Goal: Find specific page/section: Find specific page/section

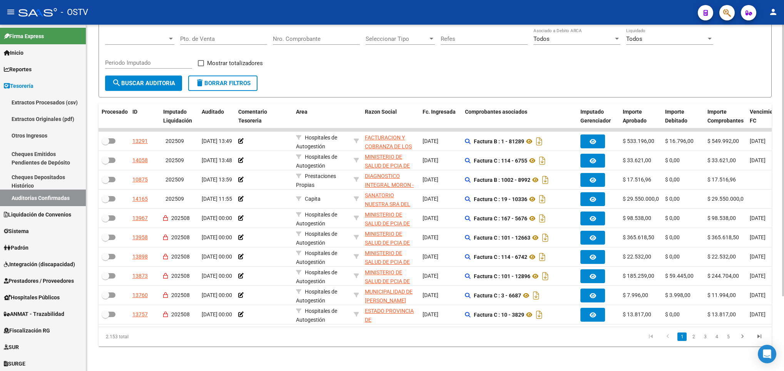
scroll to position [10, 0]
click at [146, 80] on span "search Buscar Auditoria" at bounding box center [143, 83] width 63 height 7
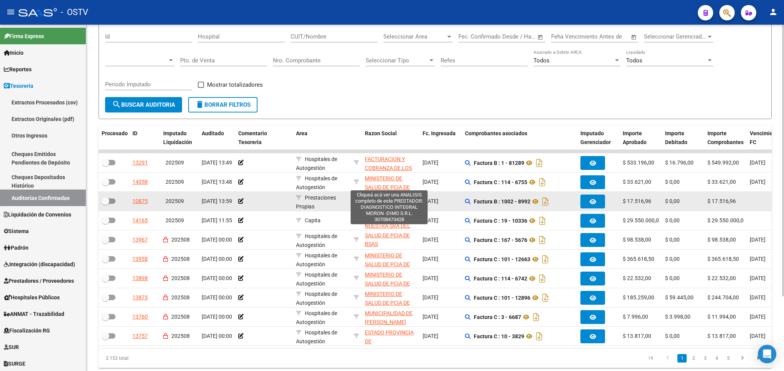
scroll to position [0, 0]
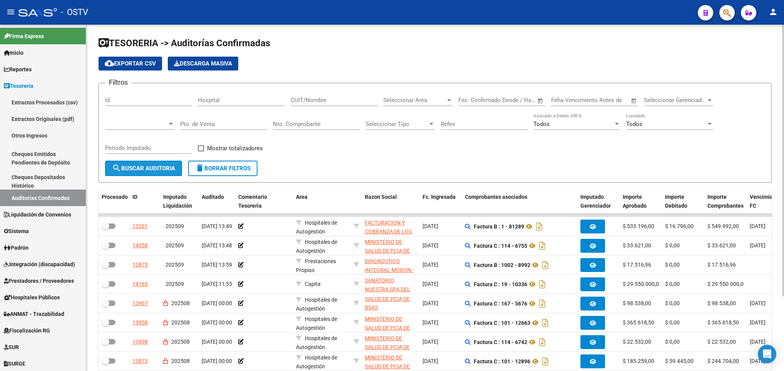
click at [166, 165] on span "search Buscar Auditoria" at bounding box center [143, 168] width 63 height 7
click at [195, 122] on input "Pto. de Venta" at bounding box center [223, 124] width 87 height 7
type input "114"
click at [135, 167] on span "search Buscar Auditoria" at bounding box center [143, 168] width 63 height 7
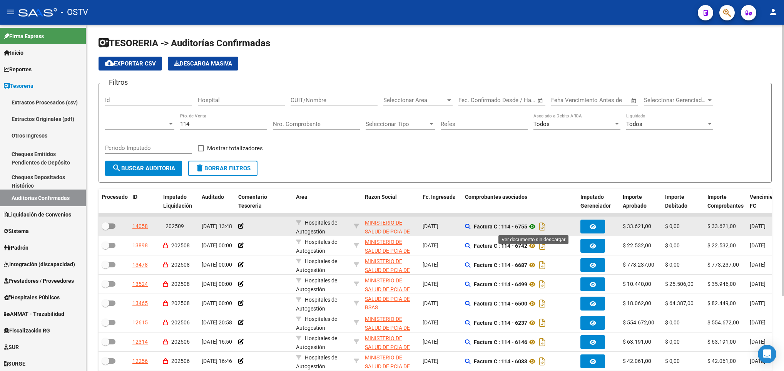
click at [534, 226] on icon at bounding box center [533, 226] width 10 height 9
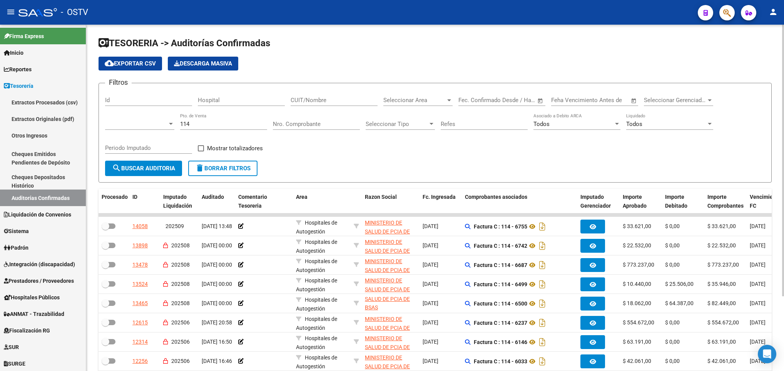
drag, startPoint x: 766, startPoint y: 90, endPoint x: 754, endPoint y: 82, distance: 14.4
click at [766, 90] on form "Filtros Id Hospital CUIT/Nombre Seleccionar Area Seleccionar Area Fecha inicio …" at bounding box center [435, 133] width 673 height 100
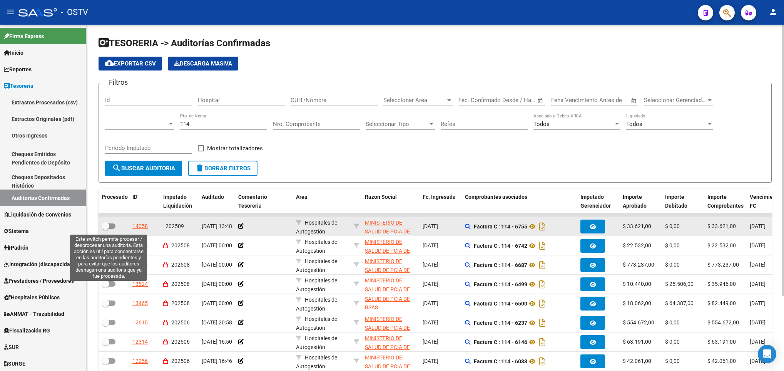
click at [114, 227] on span at bounding box center [109, 225] width 14 height 5
click at [106, 229] on input "checkbox" at bounding box center [105, 229] width 0 height 0
checkbox input "true"
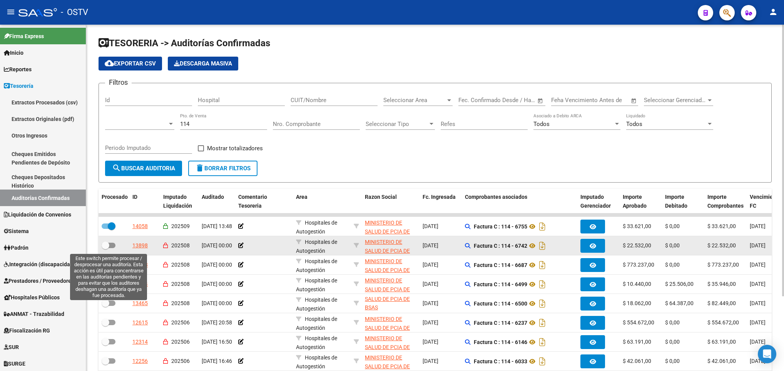
click at [110, 245] on span at bounding box center [109, 245] width 14 height 5
click at [106, 248] on input "checkbox" at bounding box center [105, 248] width 0 height 0
checkbox input "true"
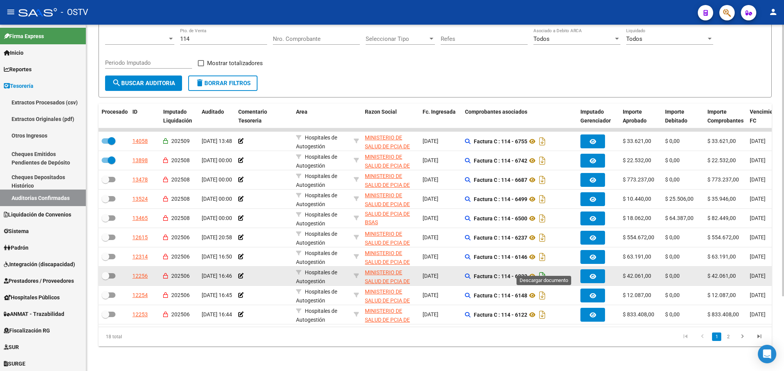
scroll to position [37, 0]
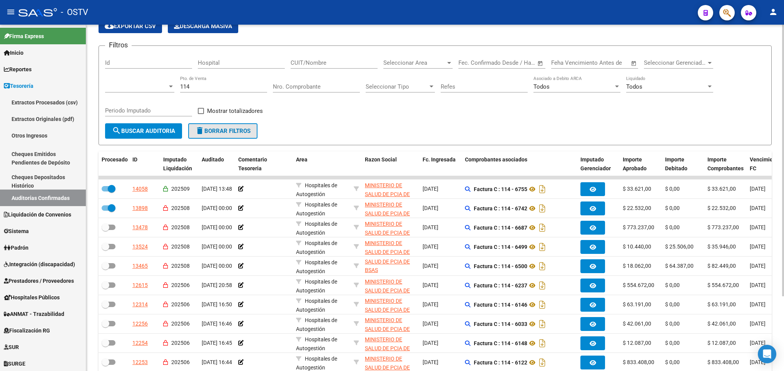
click at [206, 128] on span "delete Borrar Filtros" at bounding box center [222, 130] width 55 height 7
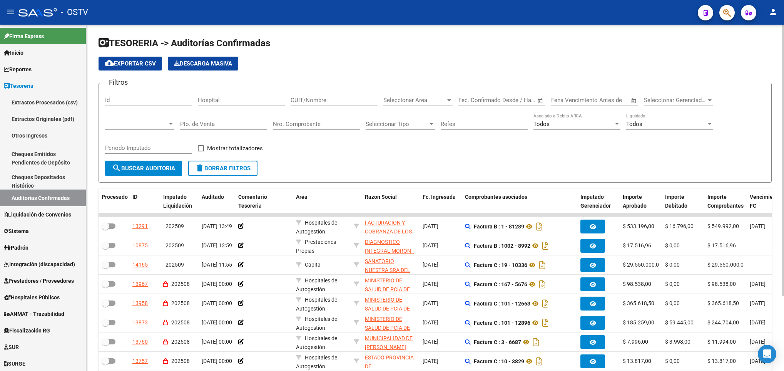
click at [136, 160] on div "Periodo Imputado" at bounding box center [148, 149] width 87 height 24
click at [136, 165] on span "search Buscar Auditoria" at bounding box center [143, 168] width 63 height 7
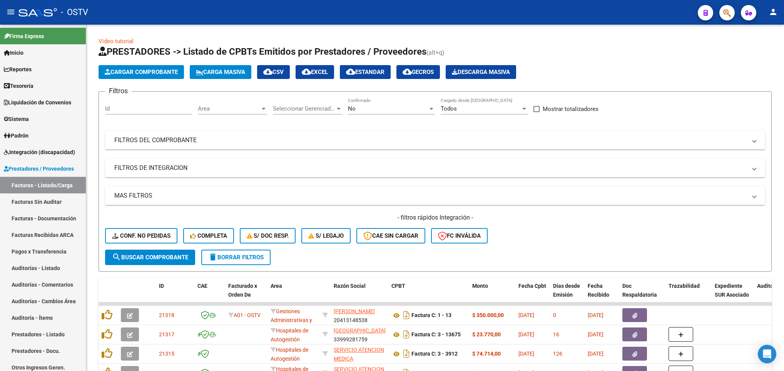
scroll to position [173, 0]
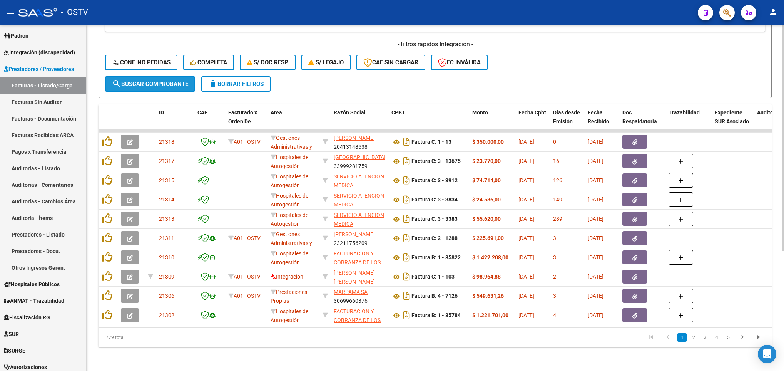
click at [154, 88] on button "search Buscar Comprobante" at bounding box center [150, 83] width 90 height 15
